Goal: Check status: Check status

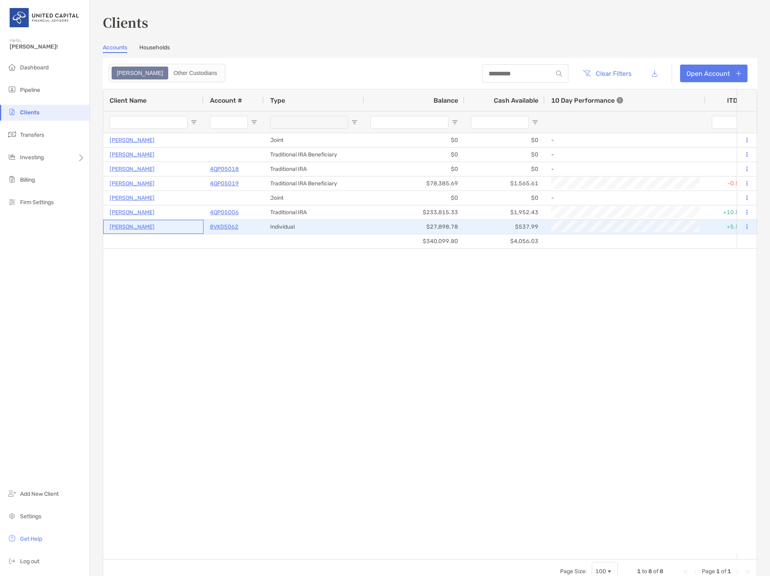
click at [117, 226] on p "[PERSON_NAME]" at bounding box center [132, 227] width 45 height 10
click at [236, 227] on p "8VK05062" at bounding box center [224, 227] width 28 height 10
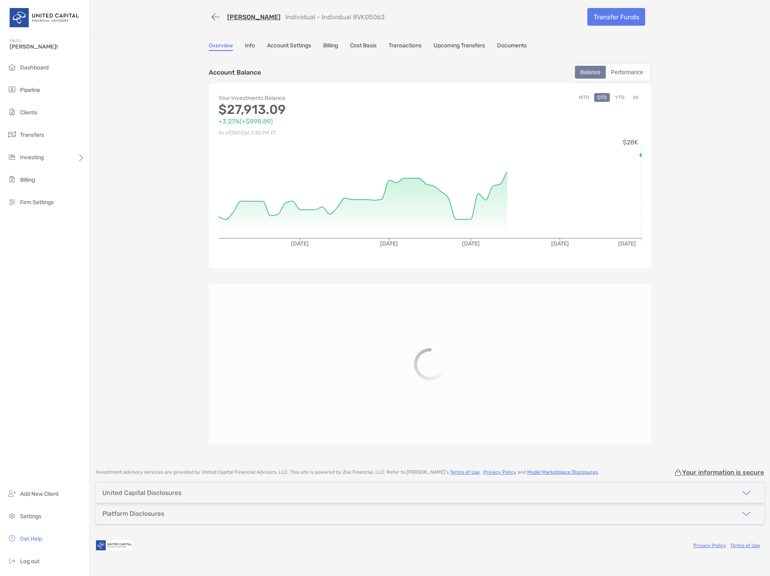
click at [334, 44] on link "Billing" at bounding box center [330, 46] width 15 height 9
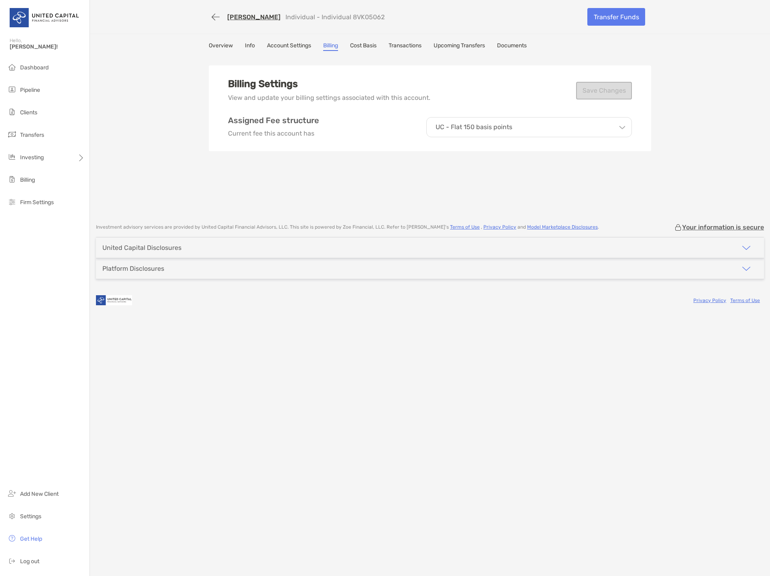
click at [406, 47] on link "Transactions" at bounding box center [405, 46] width 33 height 9
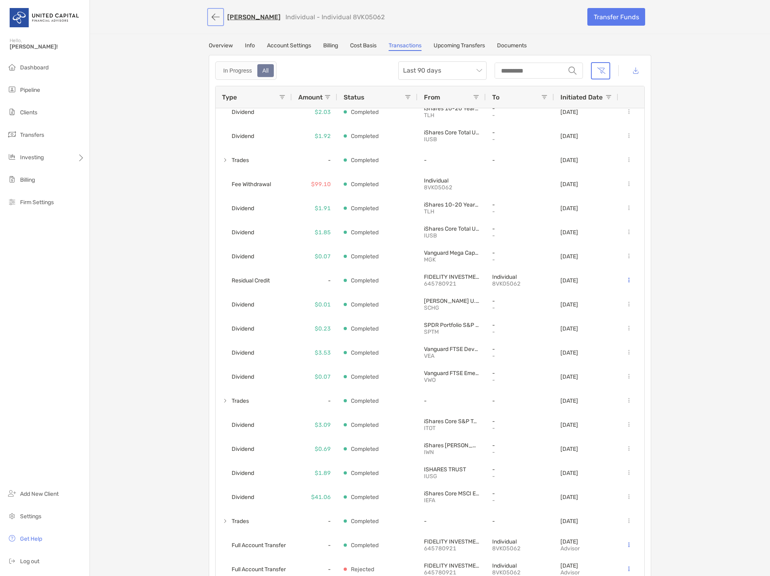
click at [209, 18] on button "button" at bounding box center [216, 17] width 14 height 15
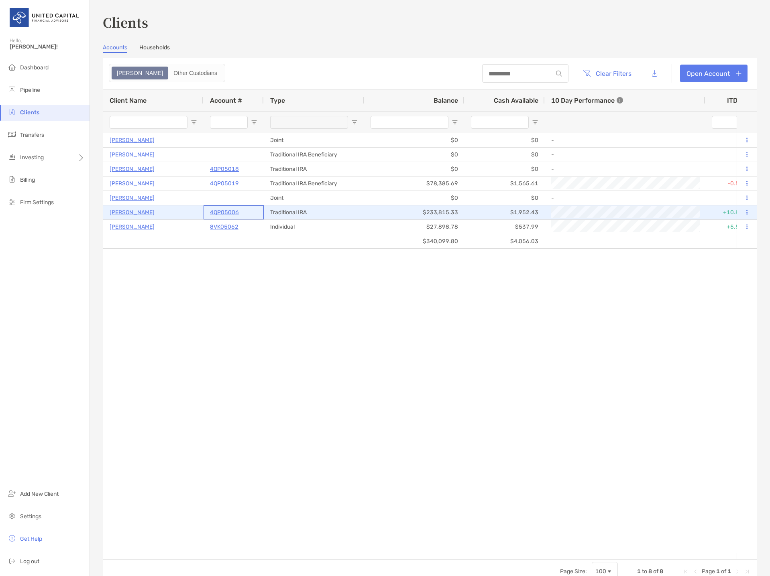
click at [225, 211] on p "4QP05006" at bounding box center [224, 213] width 29 height 10
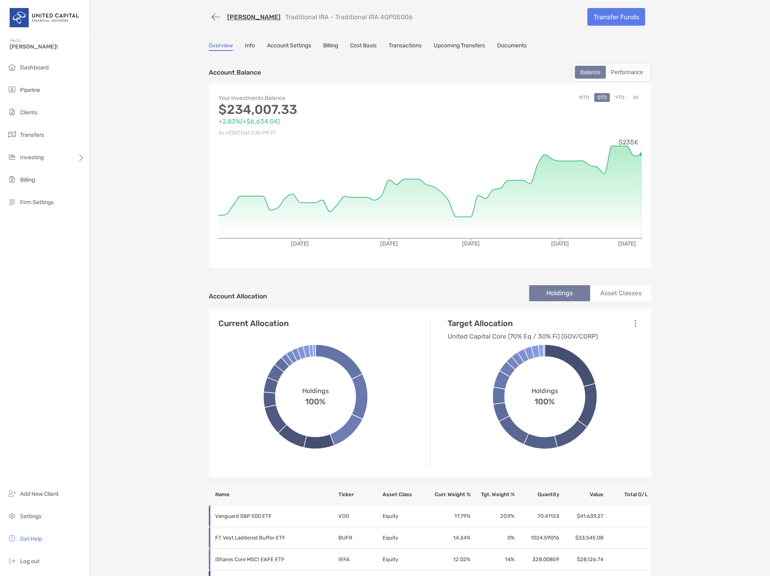
click at [412, 47] on link "Transactions" at bounding box center [405, 46] width 33 height 9
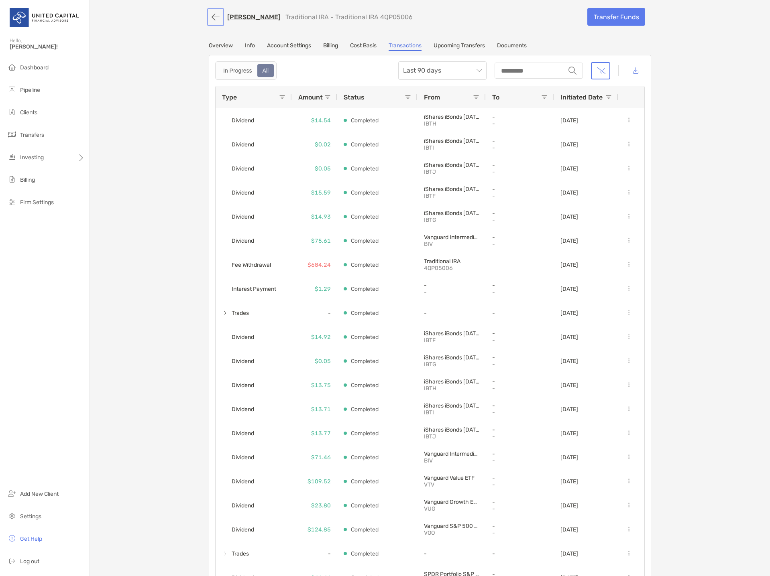
click at [211, 14] on button "button" at bounding box center [216, 17] width 14 height 15
